Goal: Task Accomplishment & Management: Use online tool/utility

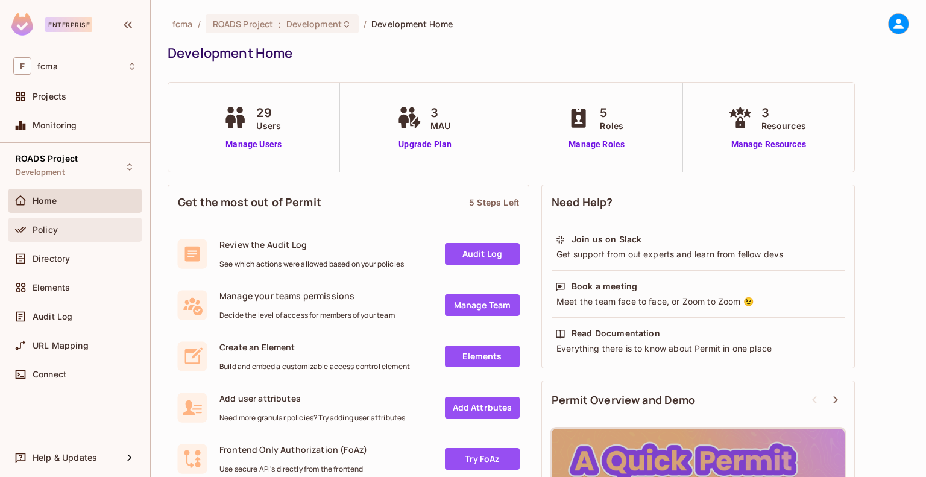
click at [48, 228] on span "Policy" at bounding box center [45, 230] width 25 height 10
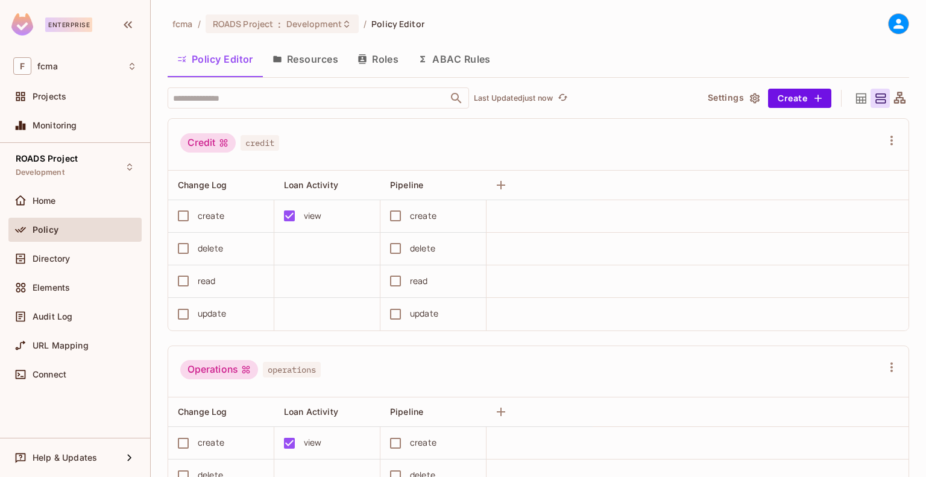
click at [295, 55] on button "Resources" at bounding box center [305, 59] width 85 height 30
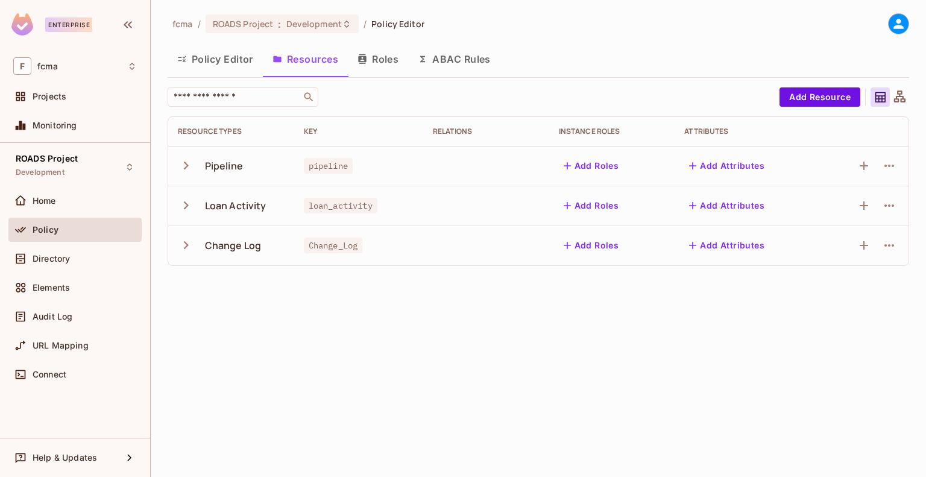
click at [185, 166] on icon "button" at bounding box center [186, 165] width 16 height 16
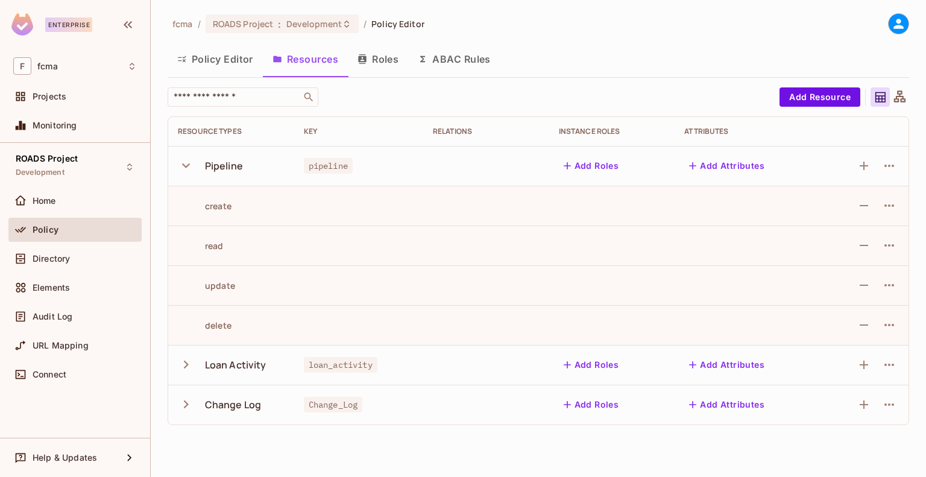
click at [183, 364] on icon "button" at bounding box center [186, 364] width 16 height 16
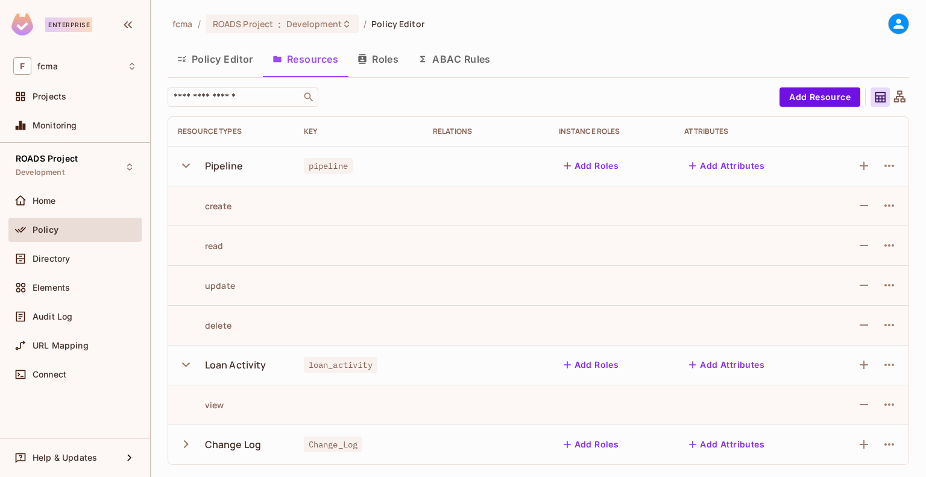
click at [186, 445] on icon "button" at bounding box center [186, 444] width 5 height 8
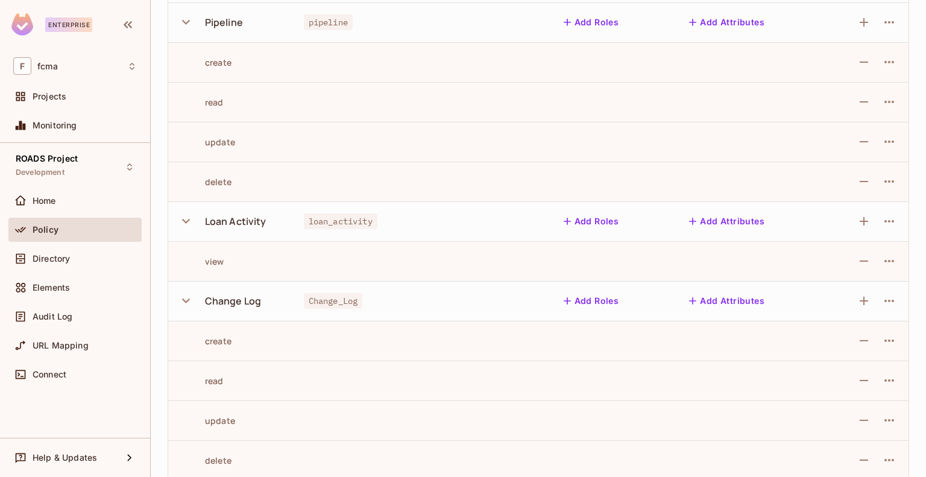
scroll to position [156, 0]
